Goal: Find specific page/section: Find specific page/section

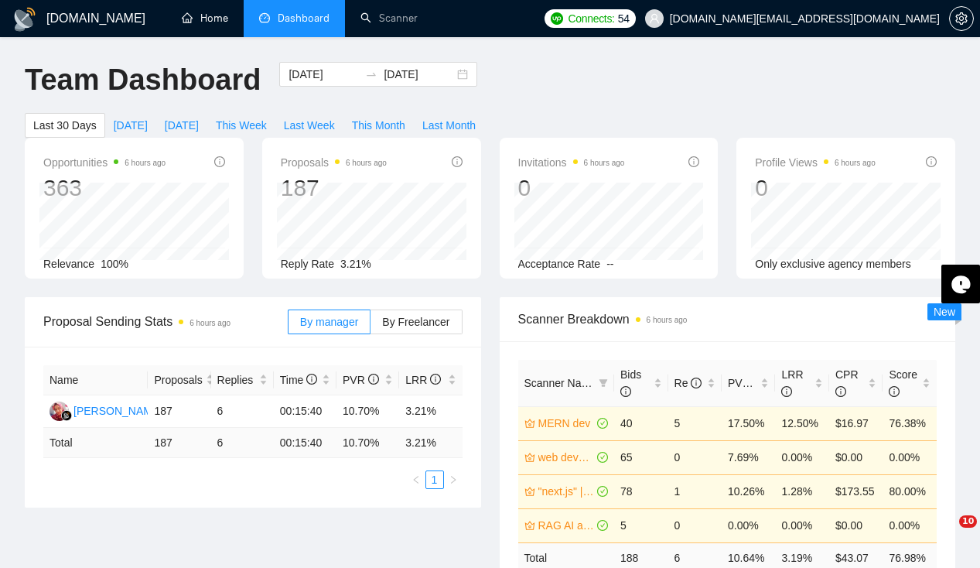
click at [214, 20] on link "Home" at bounding box center [205, 18] width 46 height 13
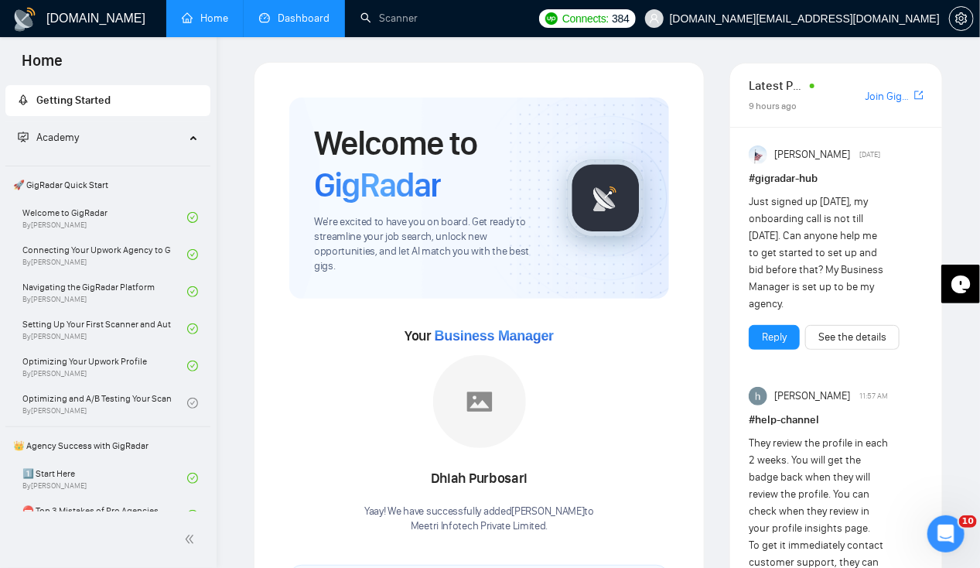
click at [310, 23] on link "Dashboard" at bounding box center [294, 18] width 70 height 13
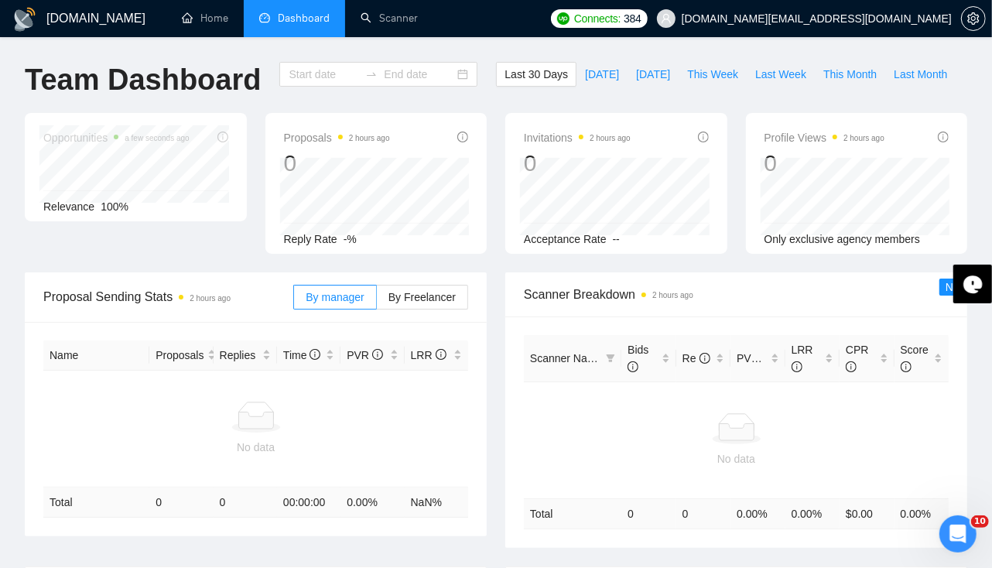
type input "[DATE]"
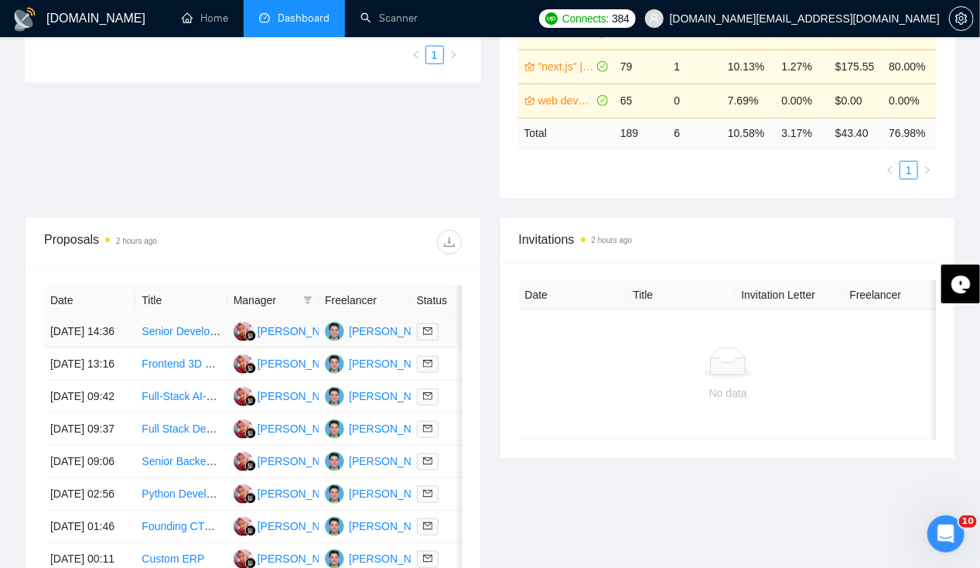
scroll to position [425, 0]
click at [80, 315] on td "[DATE] 14:36" at bounding box center [89, 331] width 91 height 32
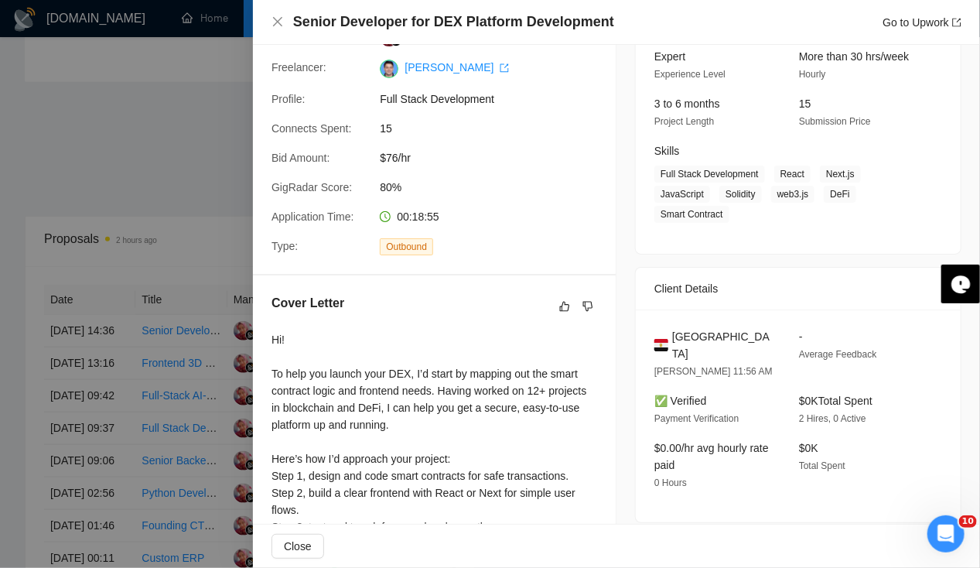
scroll to position [192, 0]
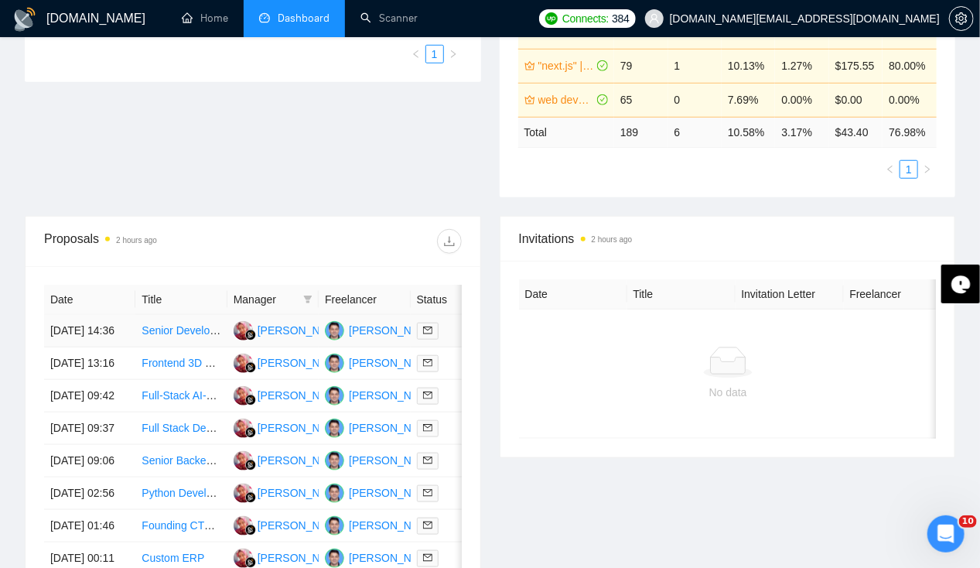
click at [94, 315] on td "[DATE] 14:36" at bounding box center [89, 331] width 91 height 32
